Goal: Navigation & Orientation: Find specific page/section

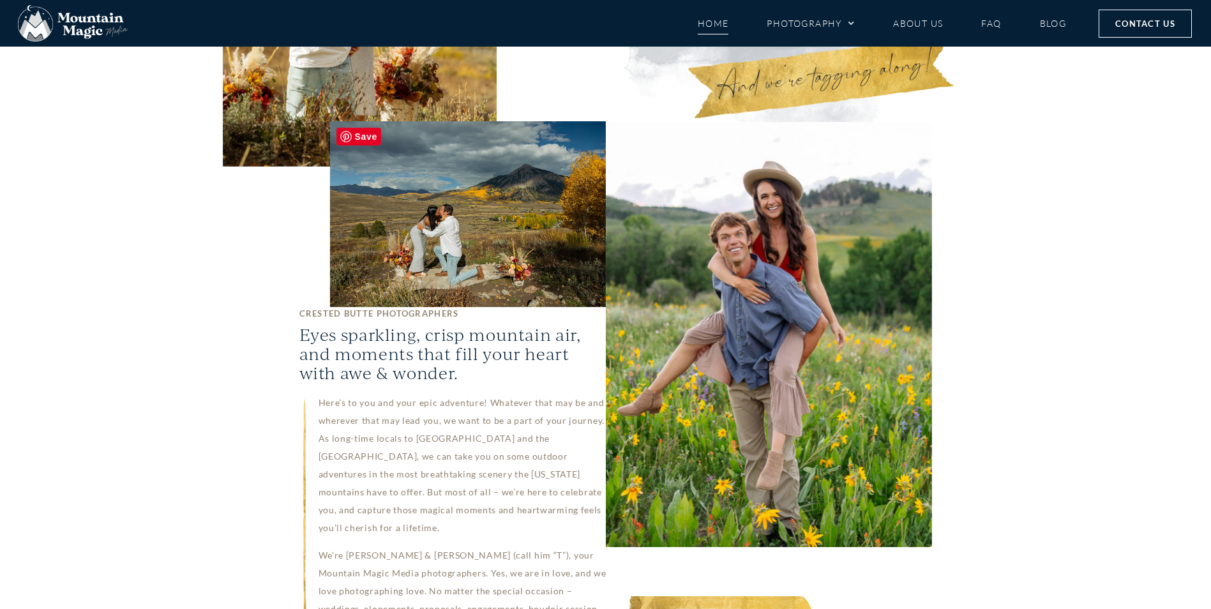
scroll to position [383, 0]
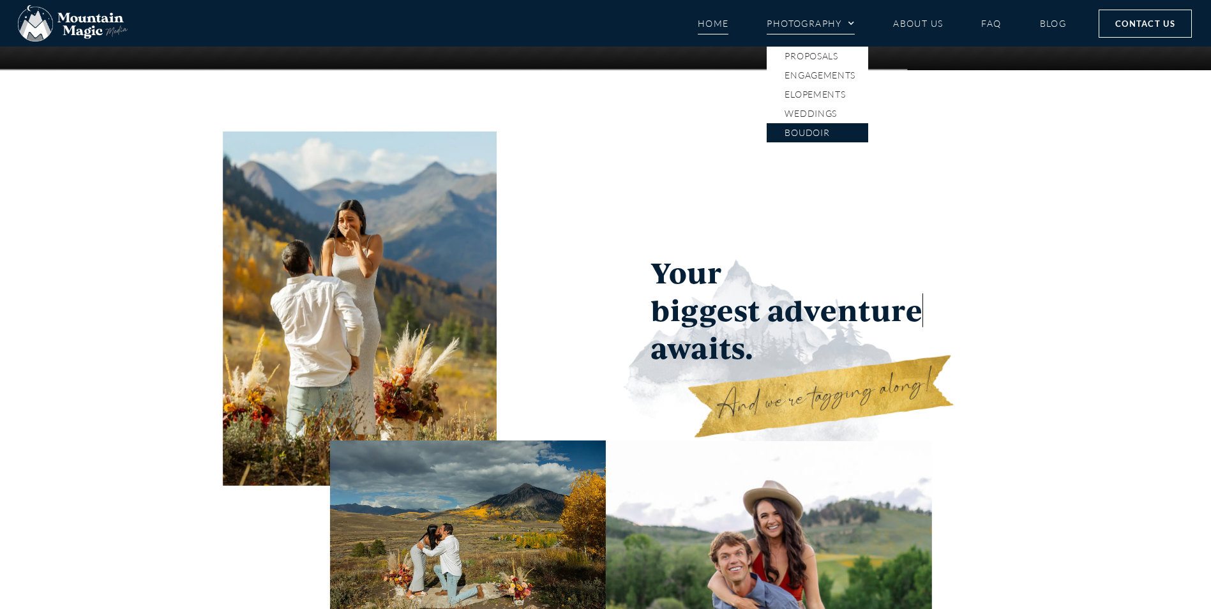
click at [822, 134] on link "Boudoir" at bounding box center [818, 132] width 102 height 19
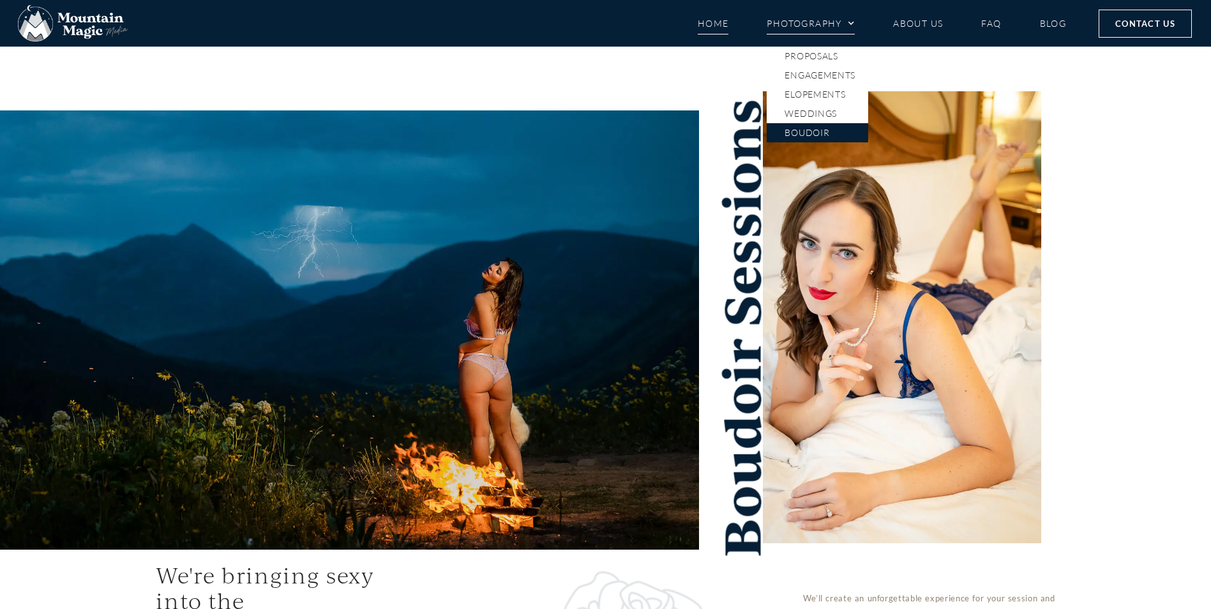
click at [710, 26] on link "Home" at bounding box center [713, 23] width 31 height 22
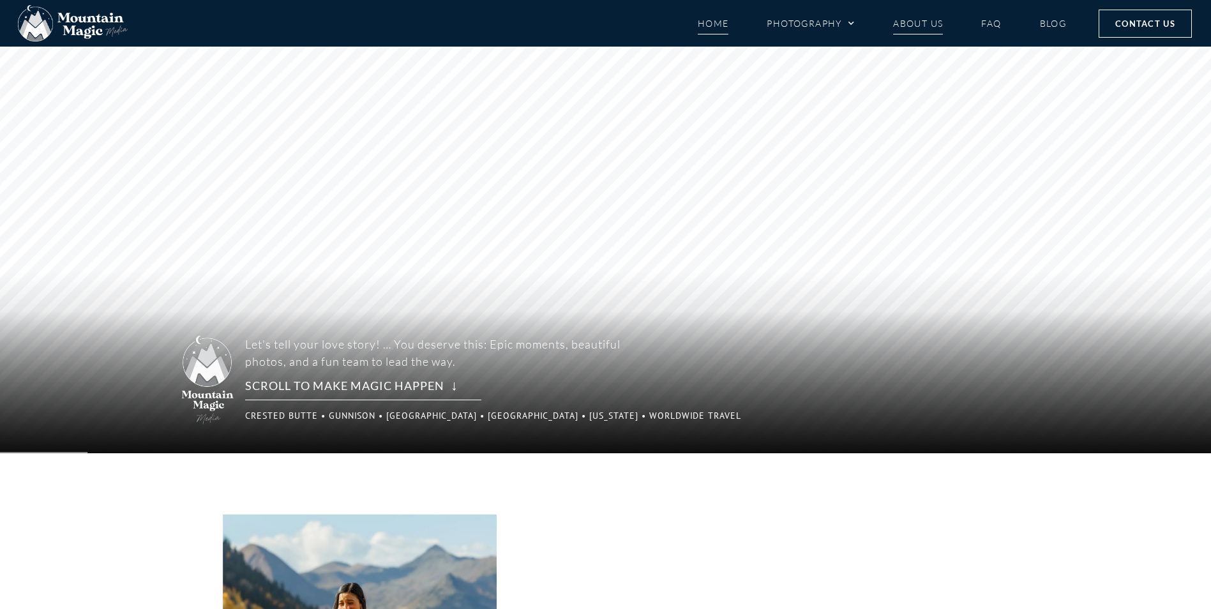
click at [921, 22] on link "About Us" at bounding box center [918, 23] width 50 height 22
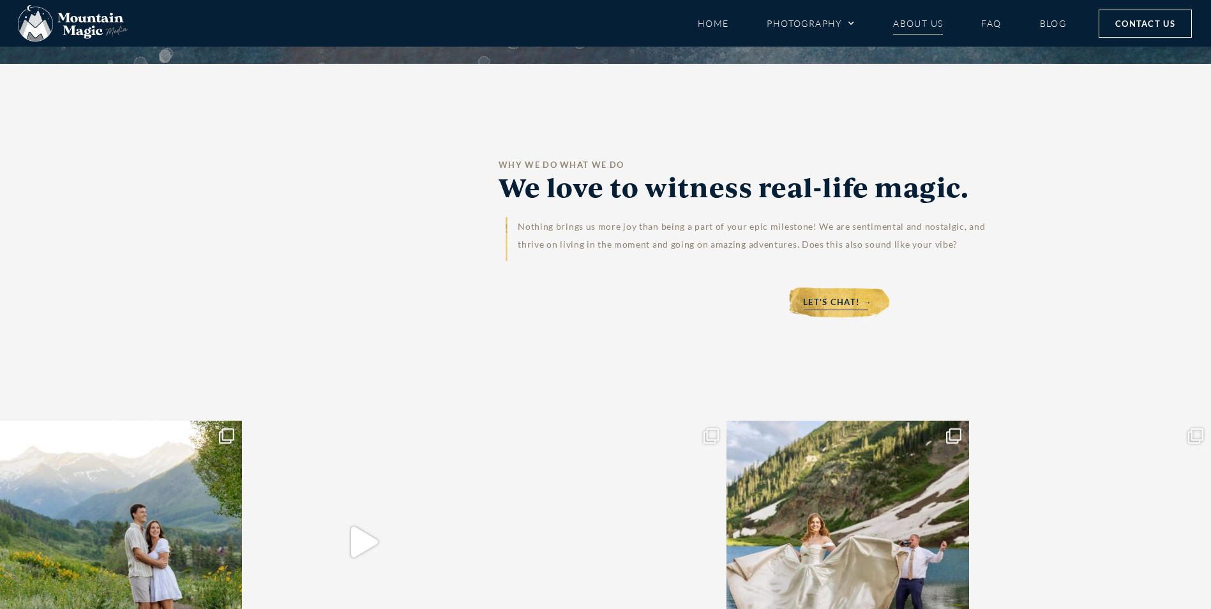
scroll to position [6130, 0]
